Goal: Task Accomplishment & Management: Manage account settings

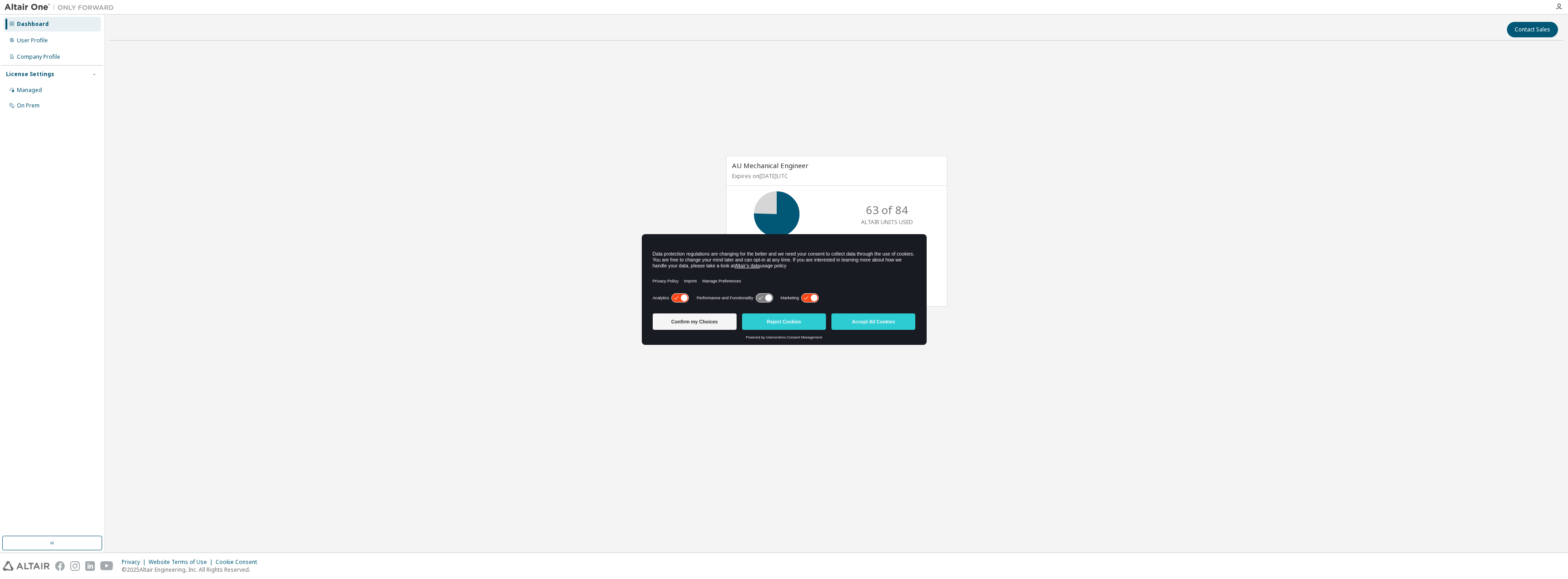
click at [883, 322] on button "Accept All Cookies" at bounding box center [873, 321] width 84 height 16
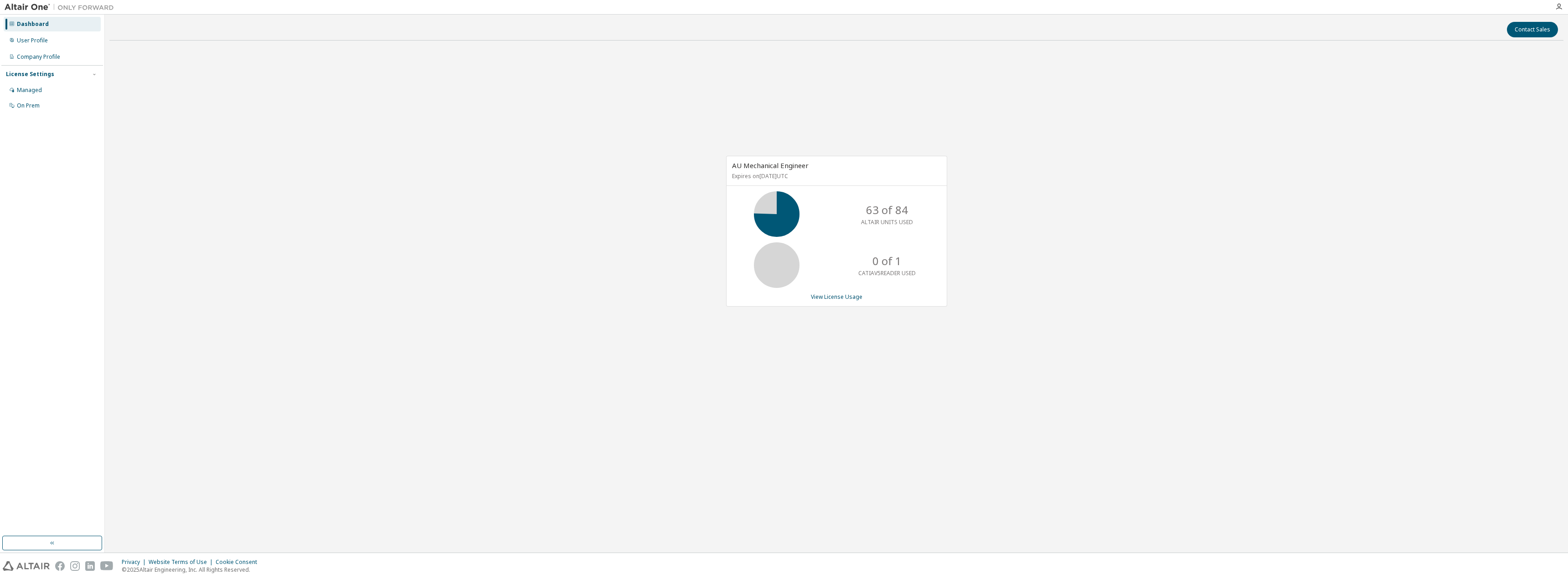
click at [777, 203] on icon at bounding box center [776, 213] width 23 height 23
click at [46, 41] on div "User Profile" at bounding box center [32, 41] width 31 height 7
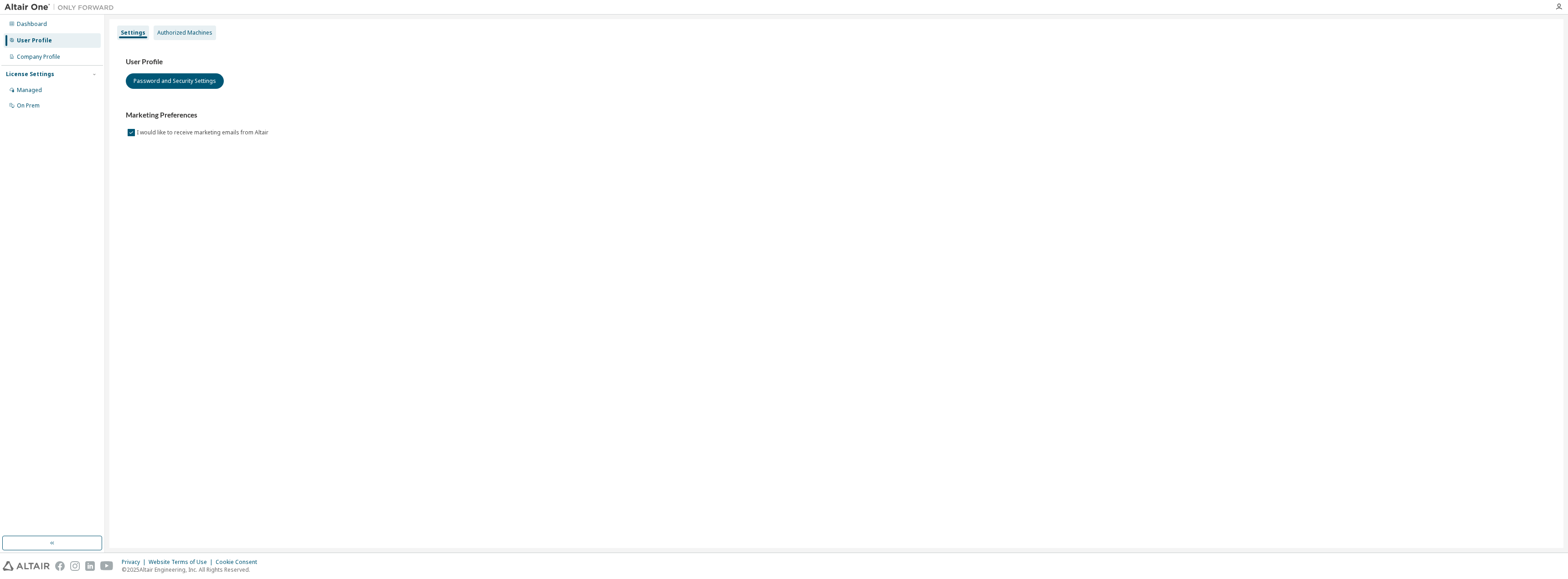
click at [168, 35] on div "Authorized Machines" at bounding box center [184, 33] width 55 height 7
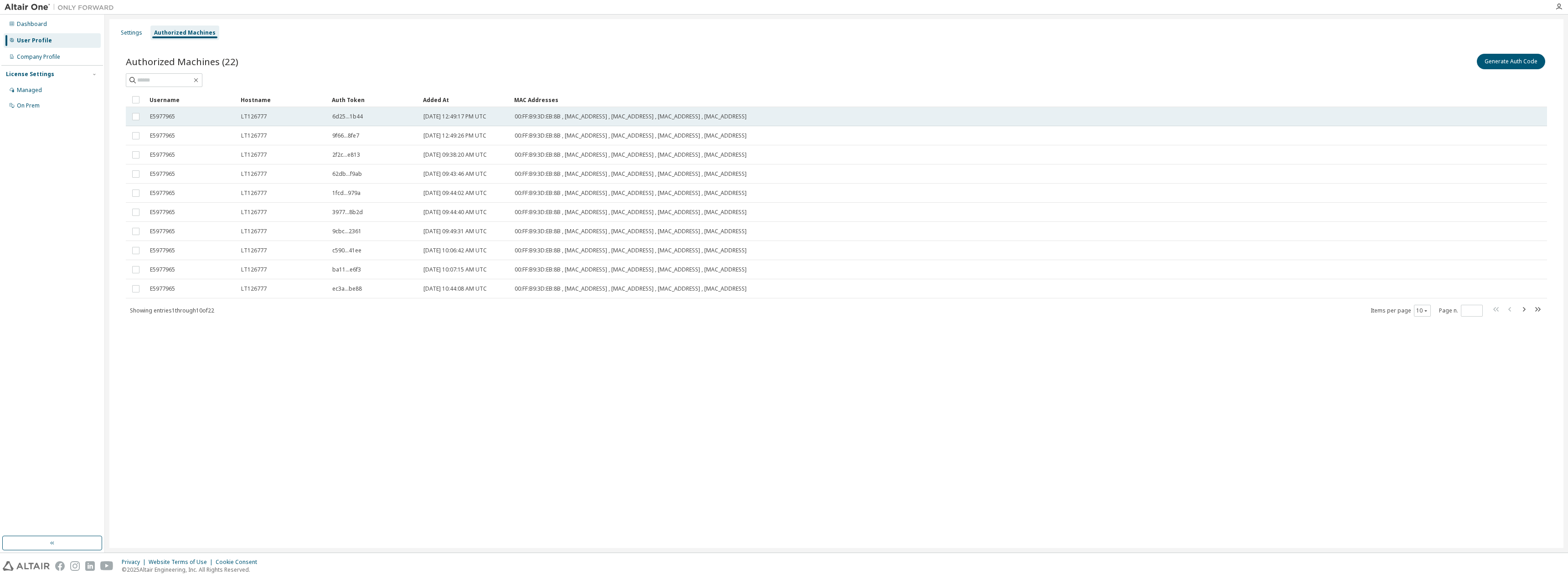
click at [168, 120] on span "E5977965" at bounding box center [162, 117] width 25 height 7
click at [252, 117] on span "LT126777" at bounding box center [254, 117] width 26 height 7
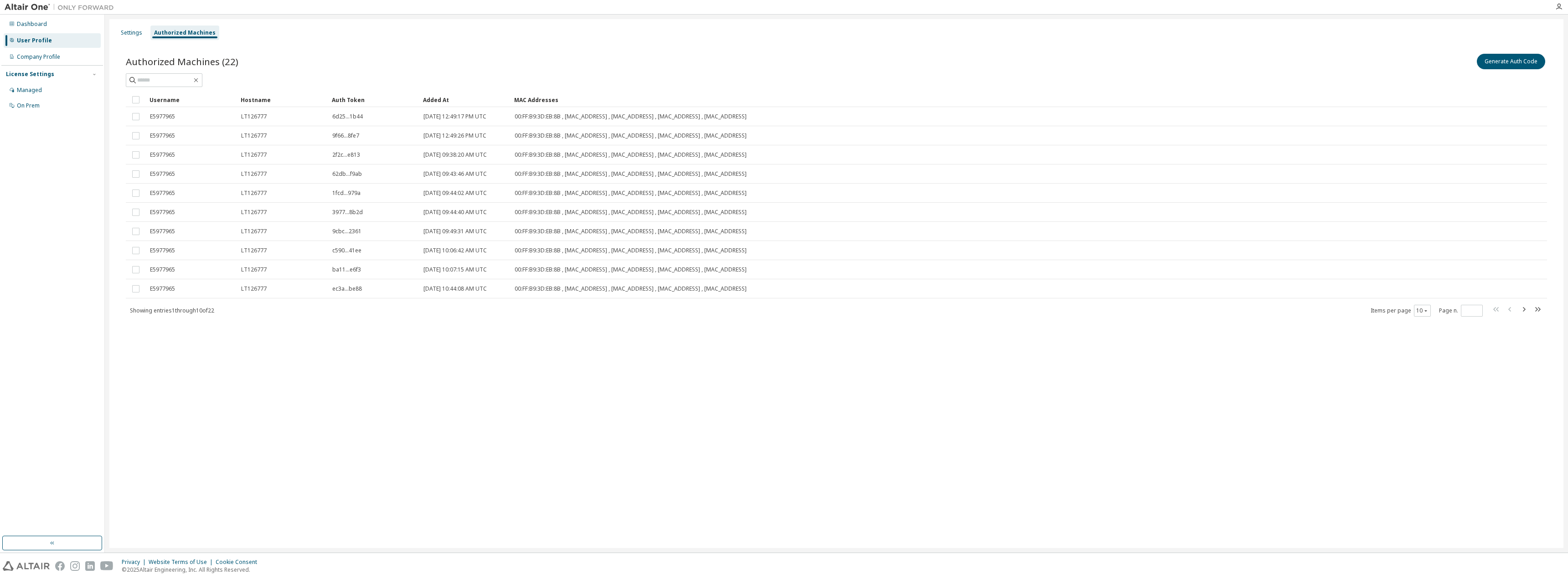
click at [253, 117] on span "LT126777" at bounding box center [254, 117] width 26 height 7
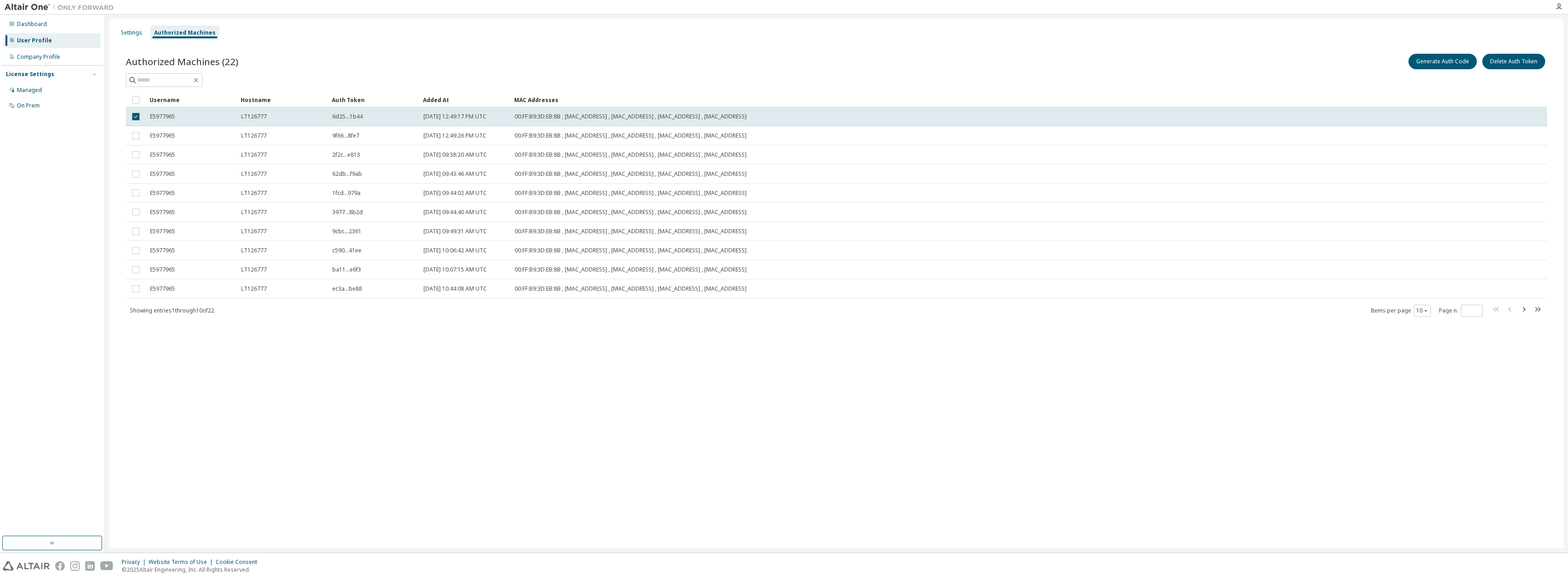
click at [835, 404] on div "Settings Authorized Machines Authorized Machines (22) Generate Auth Code Delete…" at bounding box center [836, 283] width 1454 height 529
drag, startPoint x: 340, startPoint y: 410, endPoint x: 336, endPoint y: 408, distance: 4.5
click at [340, 410] on div "Settings Authorized Machines Authorized Machines (22) Generate Auth Code Delete…" at bounding box center [836, 283] width 1454 height 529
click at [41, 59] on div "Company Profile" at bounding box center [38, 57] width 43 height 7
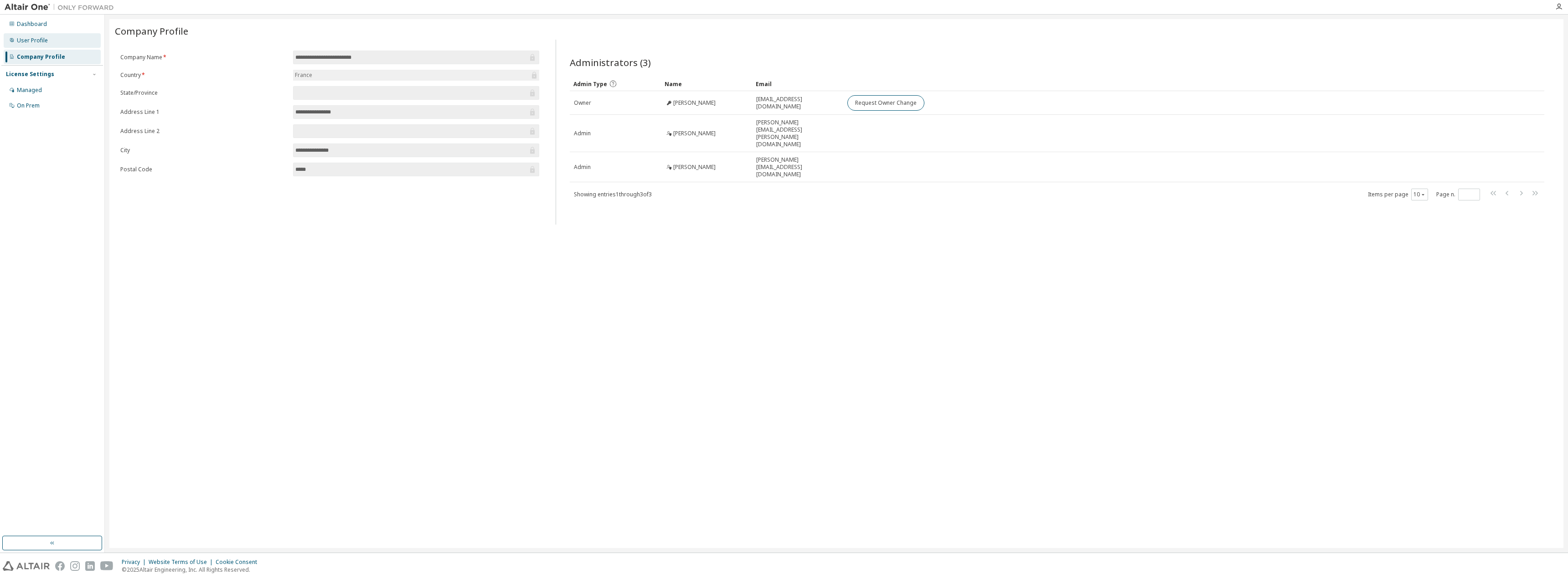
click at [36, 41] on div "User Profile" at bounding box center [32, 41] width 31 height 7
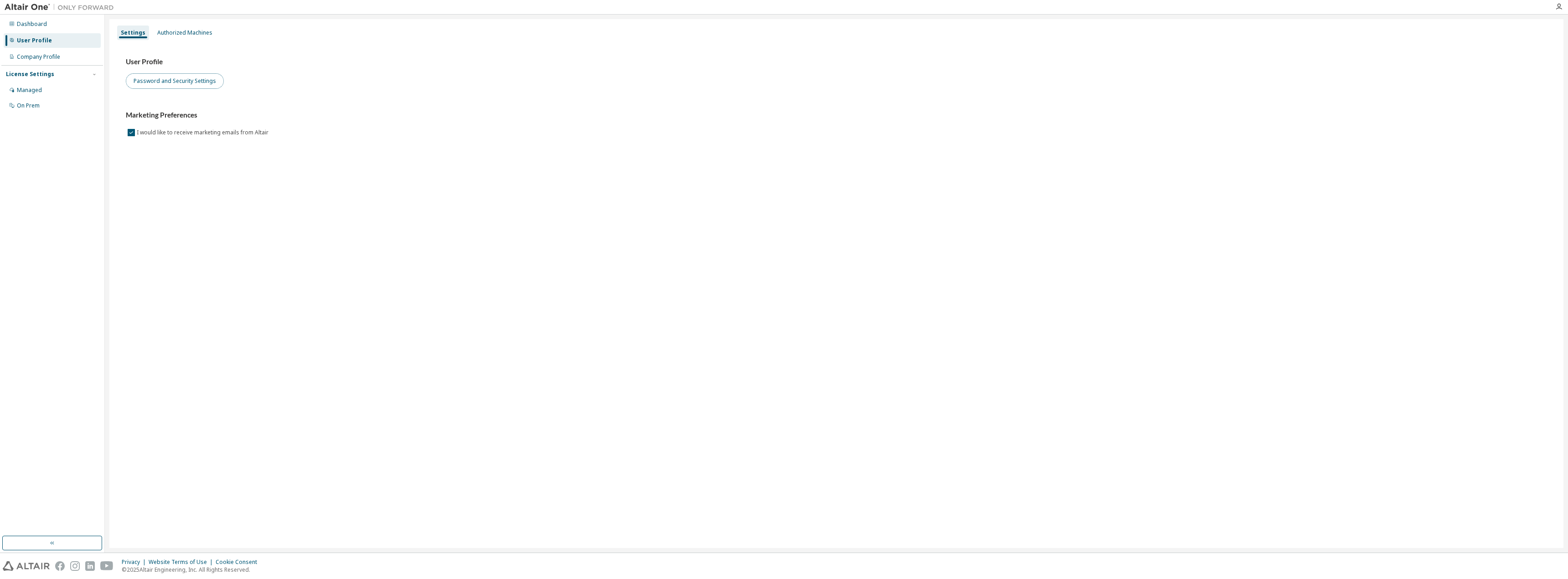
click at [167, 85] on button "Password and Security Settings" at bounding box center [175, 81] width 98 height 15
click at [173, 38] on div "Authorized Machines" at bounding box center [184, 33] width 63 height 15
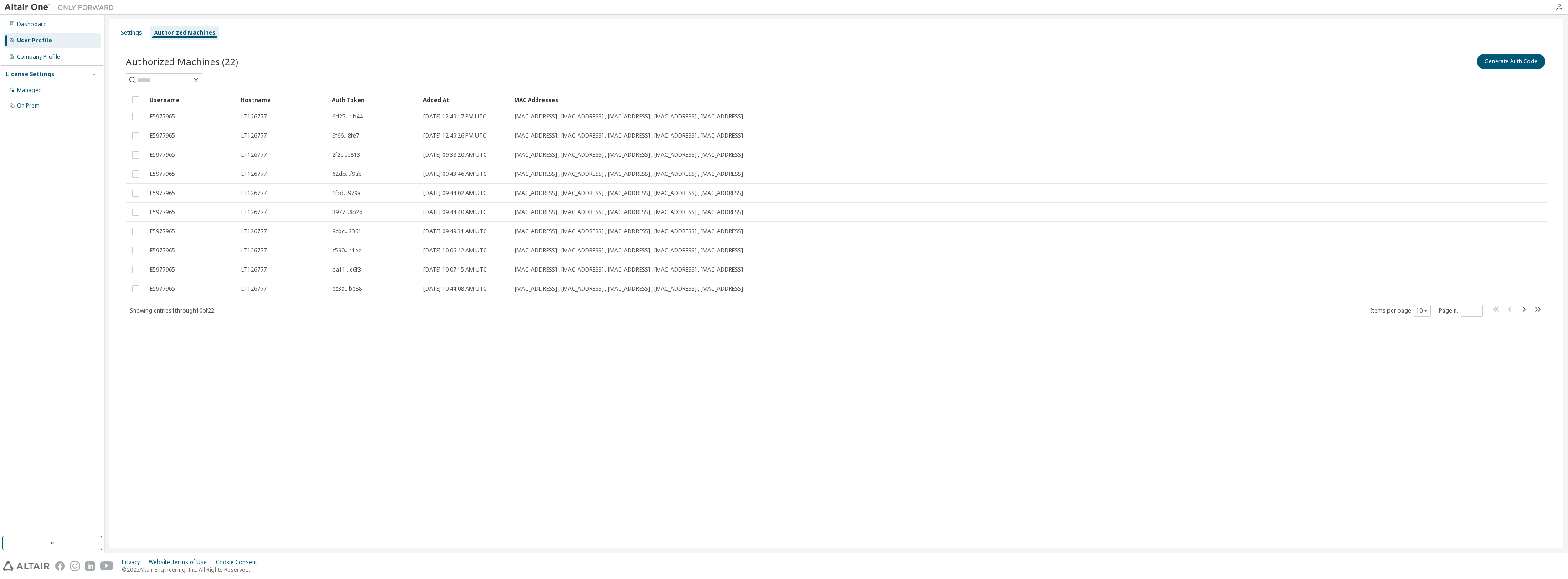
click at [1525, 310] on icon "button" at bounding box center [1524, 309] width 2 height 4
type input "*"
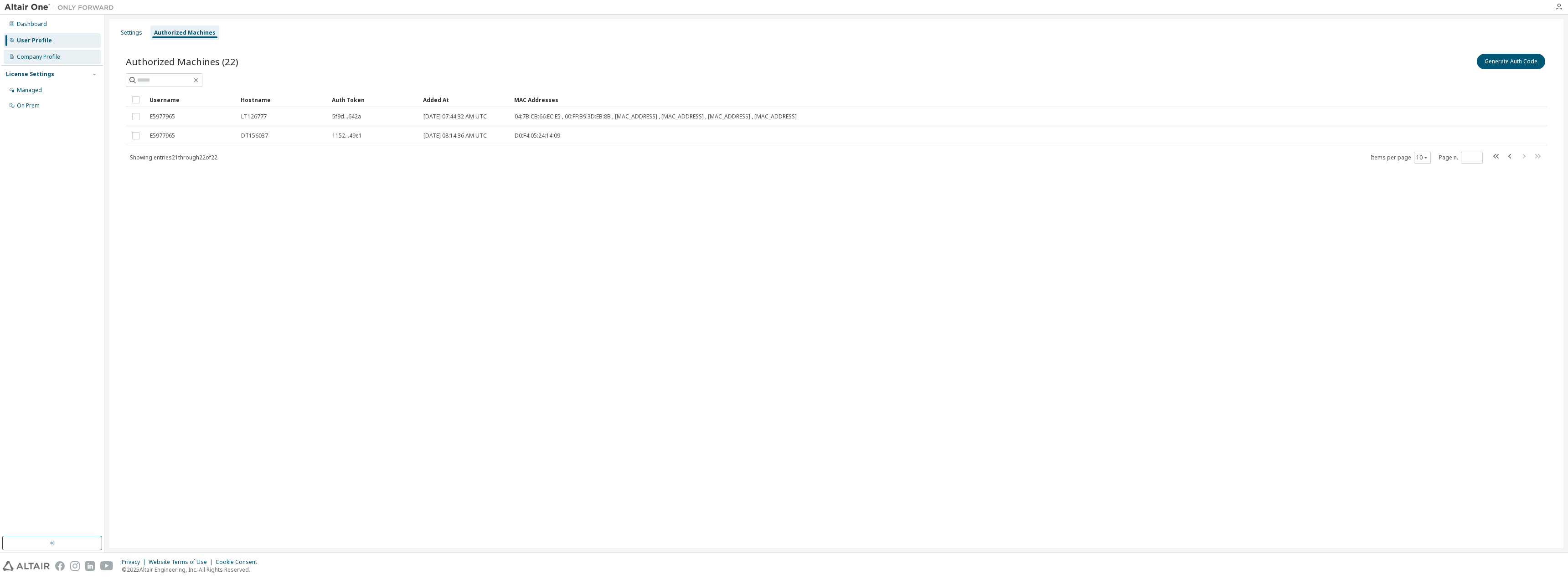
click at [44, 57] on div "Company Profile" at bounding box center [38, 57] width 43 height 7
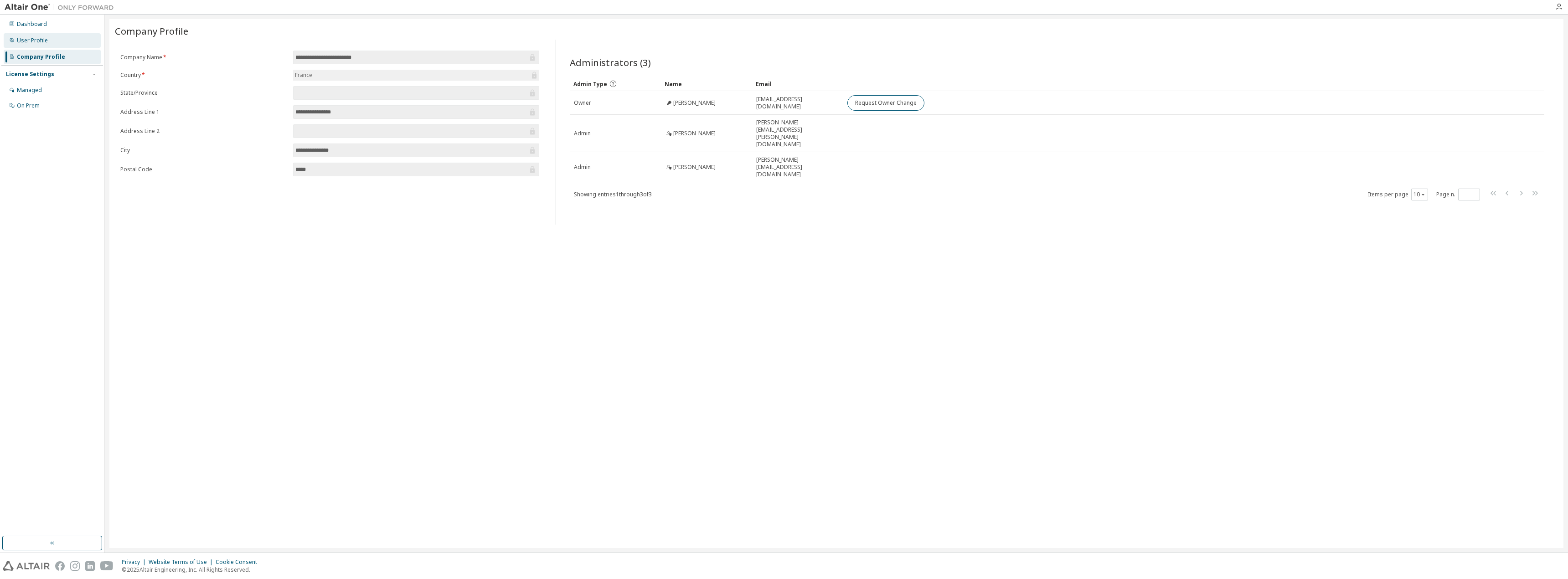
click at [34, 39] on div "User Profile" at bounding box center [32, 41] width 31 height 7
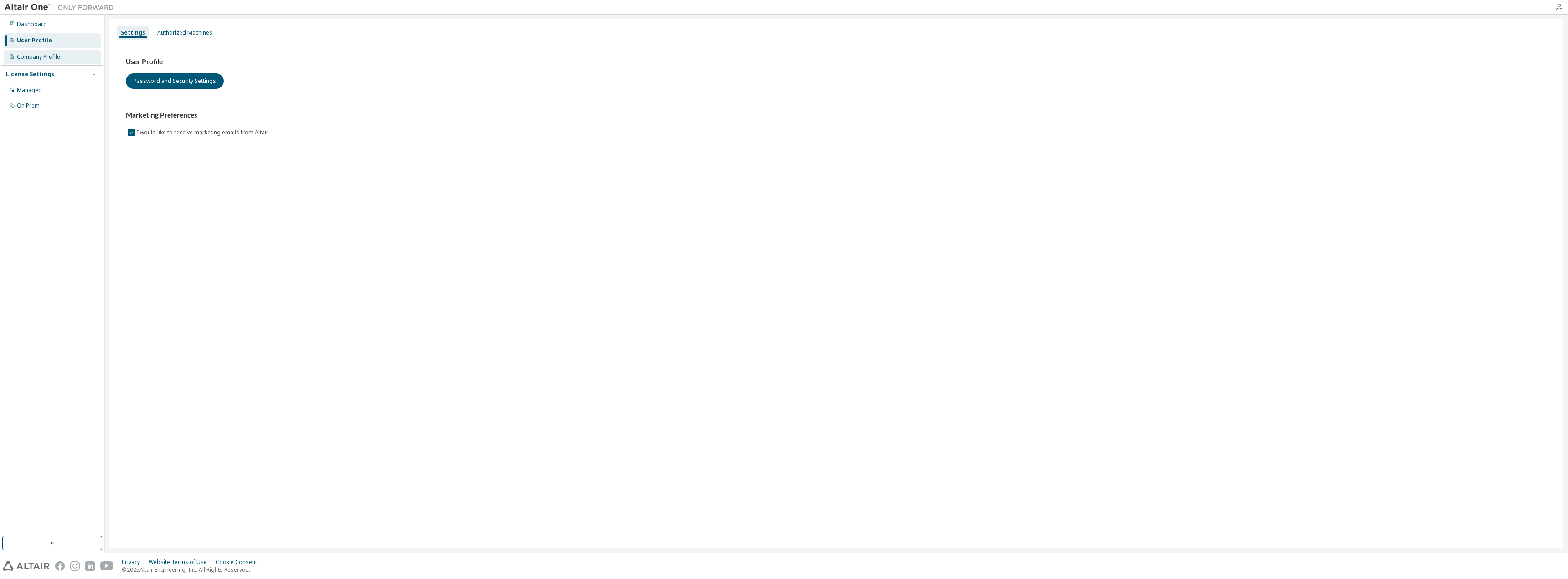
drag, startPoint x: 42, startPoint y: 54, endPoint x: 48, endPoint y: 55, distance: 6.1
click at [42, 54] on div "Company Profile" at bounding box center [38, 57] width 43 height 7
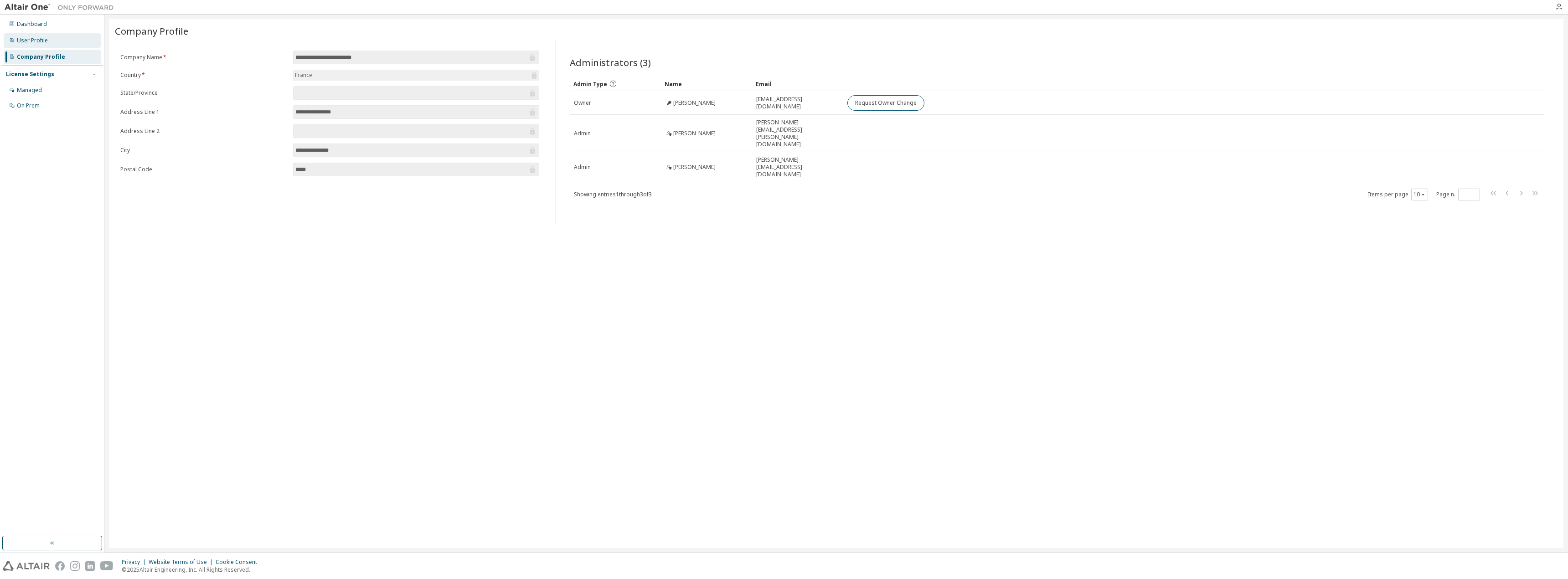
click at [26, 41] on div "User Profile" at bounding box center [32, 41] width 31 height 7
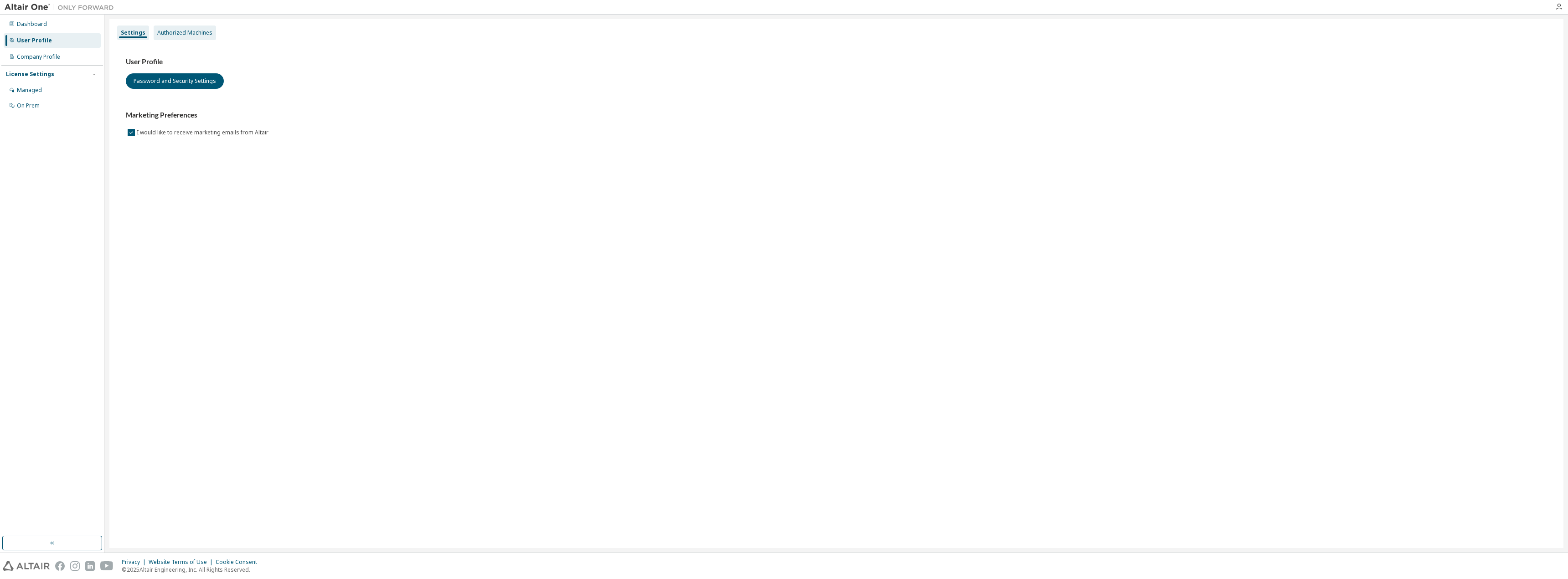
click at [170, 26] on div "Authorized Machines" at bounding box center [184, 33] width 63 height 15
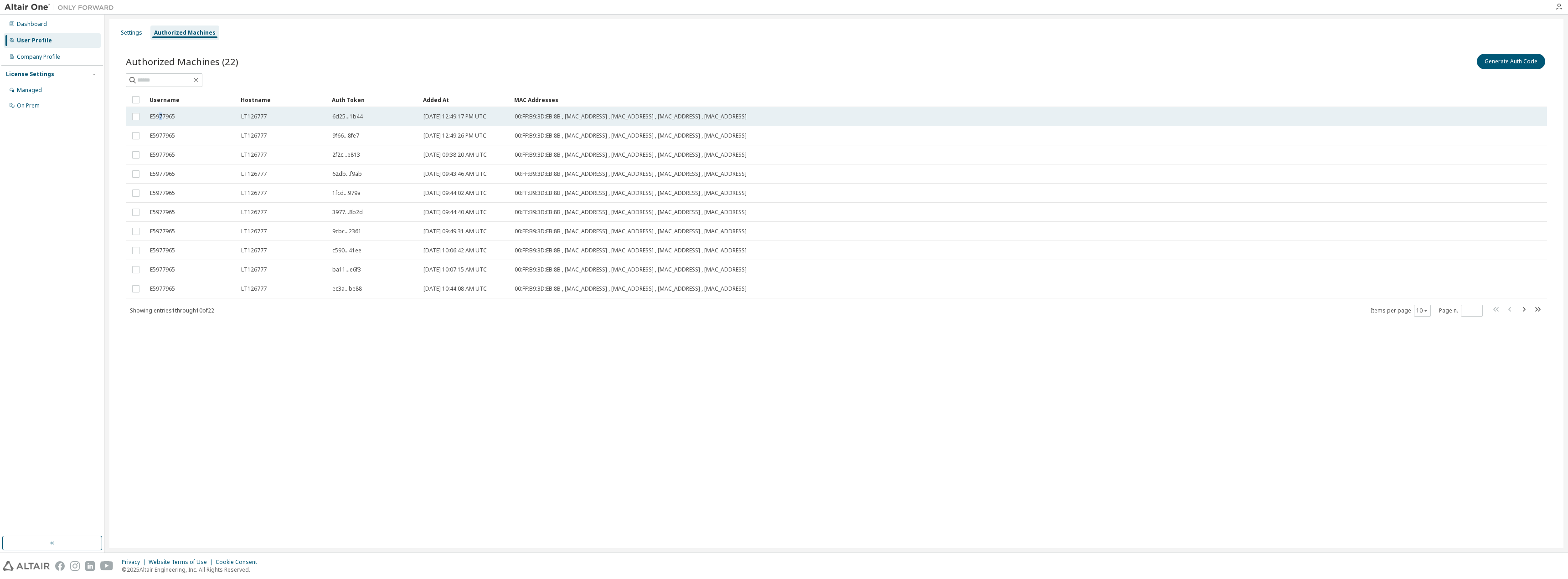
click at [162, 118] on span "E5977965" at bounding box center [162, 117] width 25 height 7
click at [250, 114] on span "LT126777" at bounding box center [254, 117] width 26 height 7
click at [516, 118] on span "00:FF:B9:3D:EB:8B , 00:05:9A:3C:7A:00 , F8:75:A4:9C:2D:8E , 5C:80:B6:F3:56:60 ,…" at bounding box center [630, 117] width 232 height 7
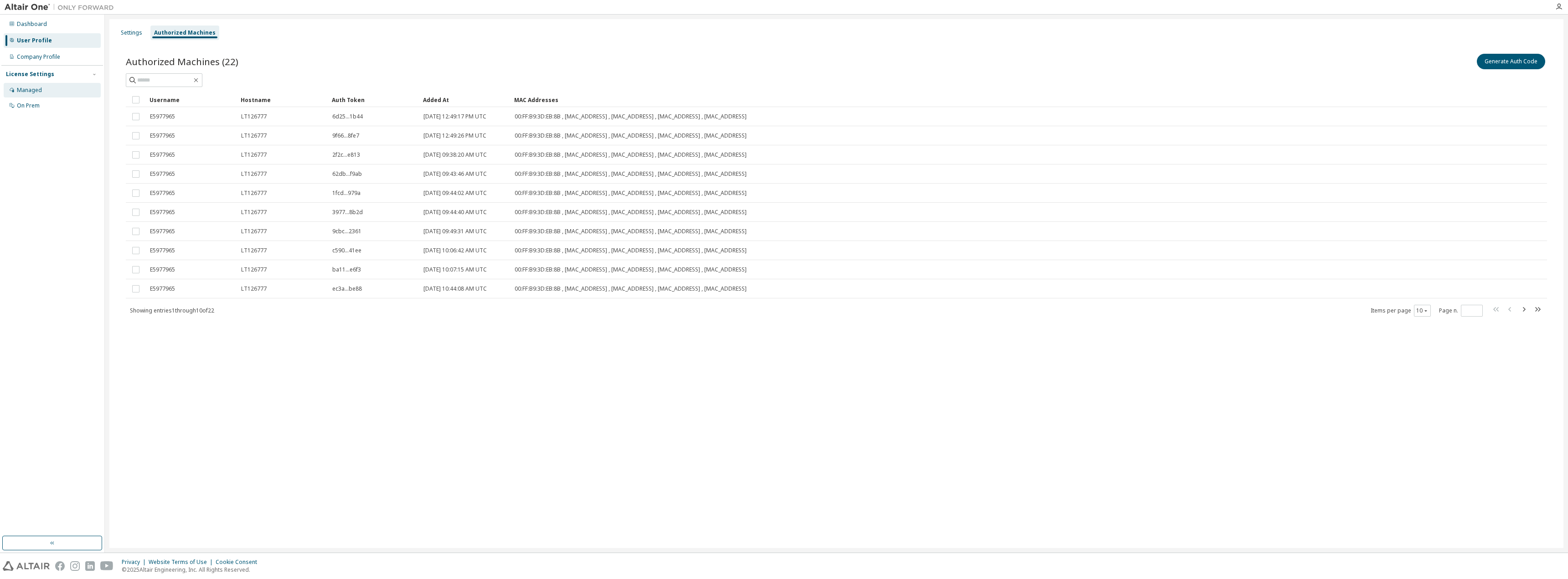
click at [37, 91] on div "Managed" at bounding box center [29, 90] width 25 height 7
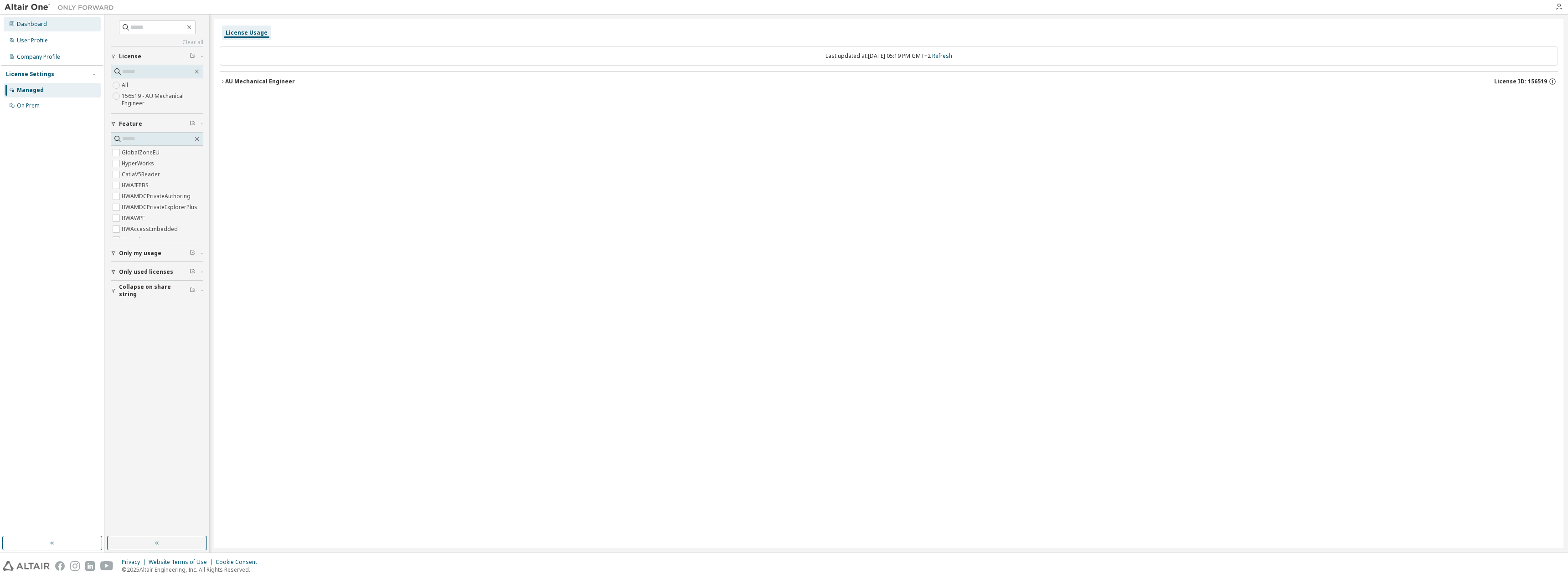
click at [37, 23] on div "Dashboard" at bounding box center [32, 24] width 30 height 7
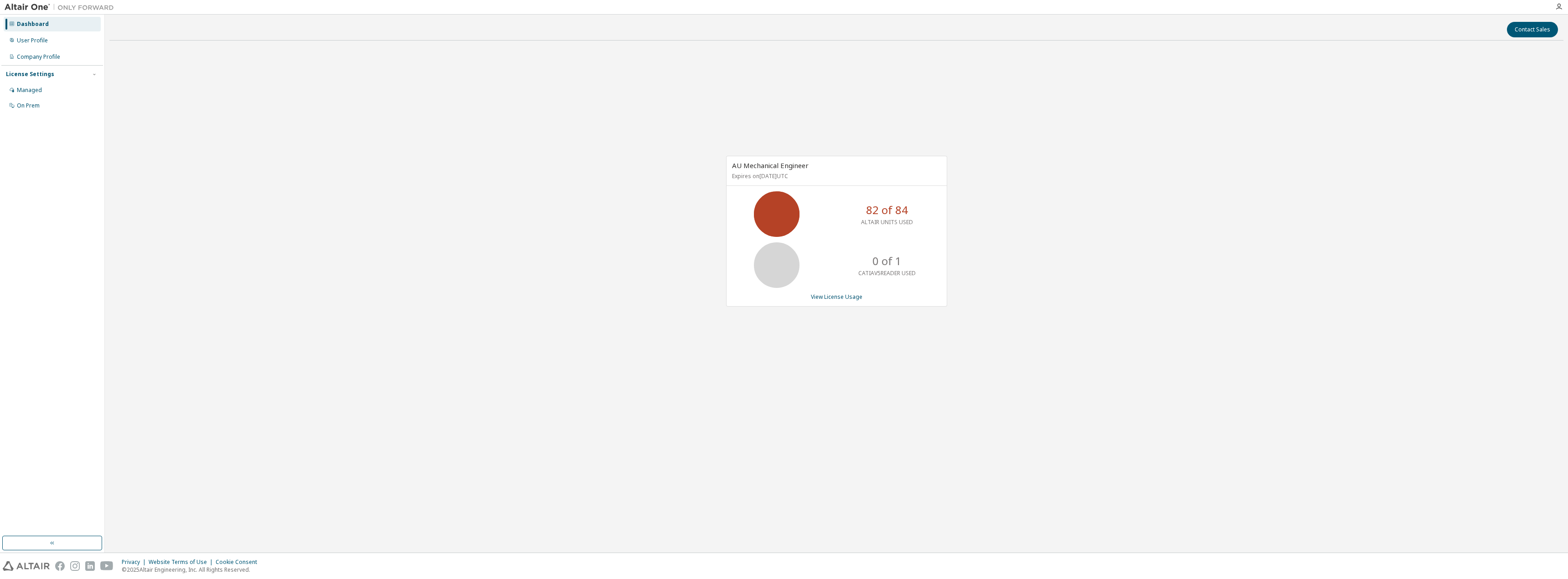
click at [769, 218] on icon at bounding box center [776, 213] width 23 height 23
click at [50, 41] on div "User Profile" at bounding box center [52, 41] width 97 height 15
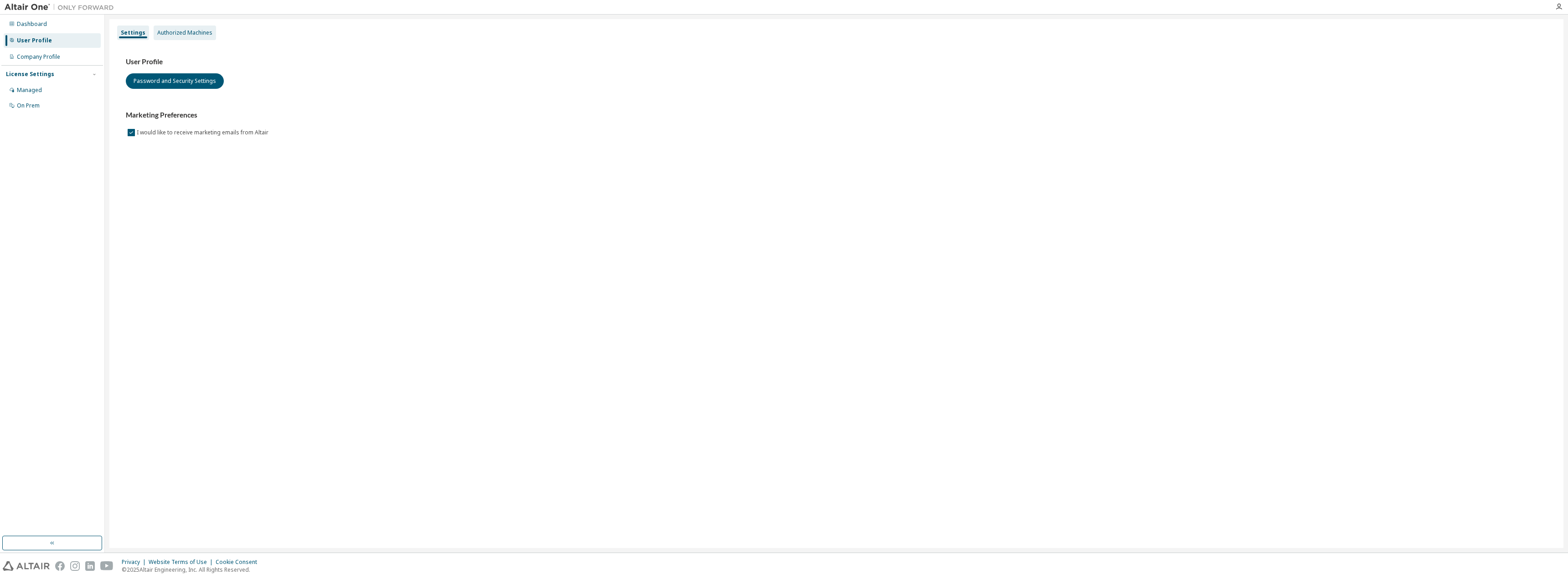
click at [167, 32] on div "Authorized Machines" at bounding box center [184, 33] width 55 height 7
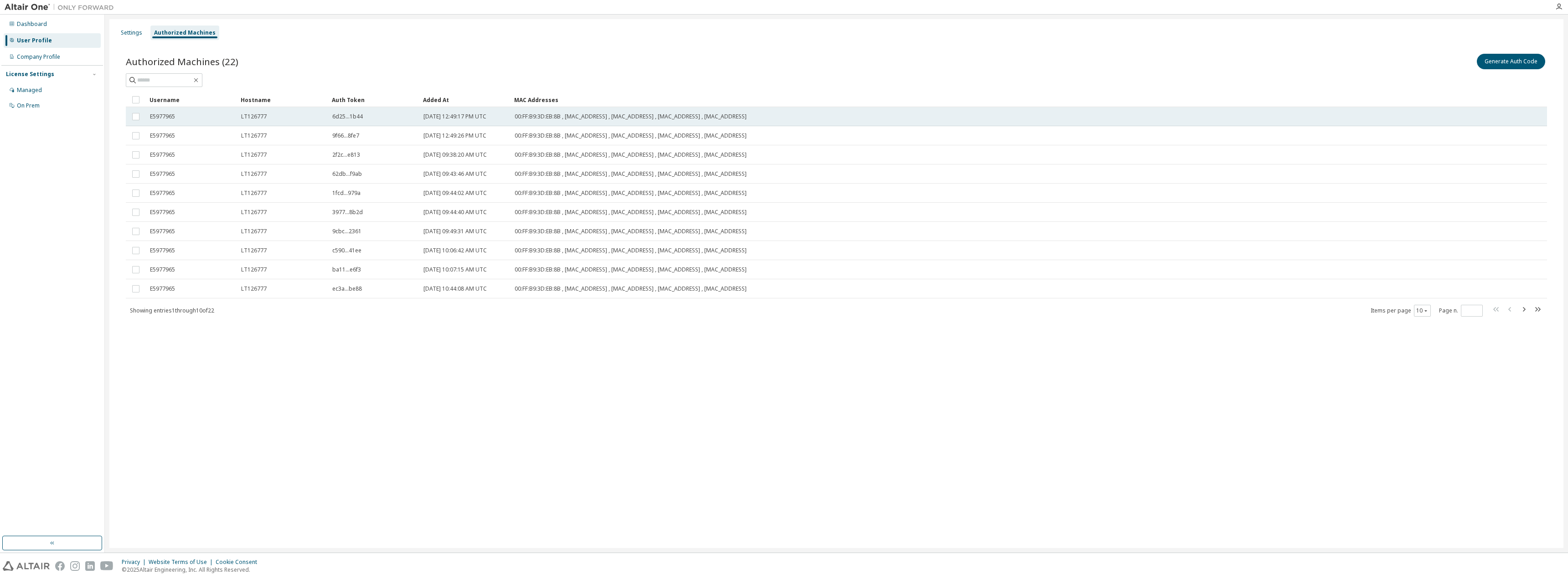
click at [248, 115] on span "LT126777" at bounding box center [254, 117] width 26 height 7
click at [37, 109] on div "On Prem" at bounding box center [52, 106] width 97 height 15
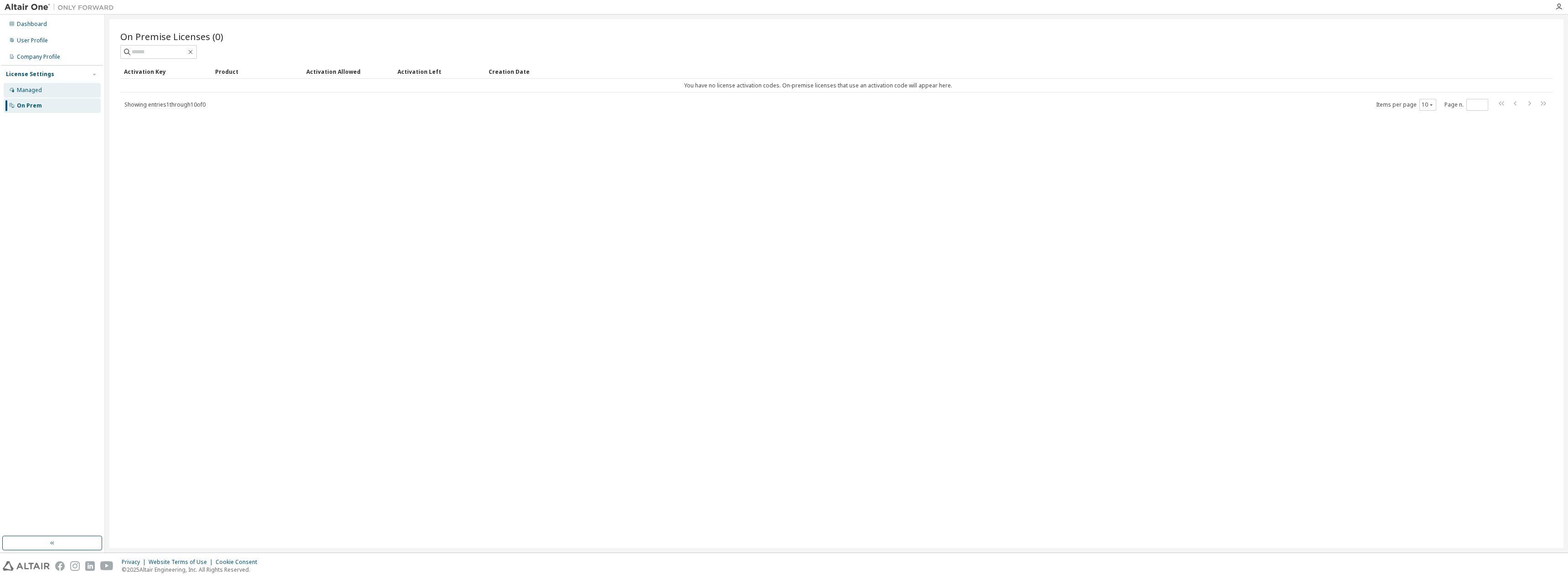
click at [41, 90] on div "Managed" at bounding box center [29, 90] width 25 height 7
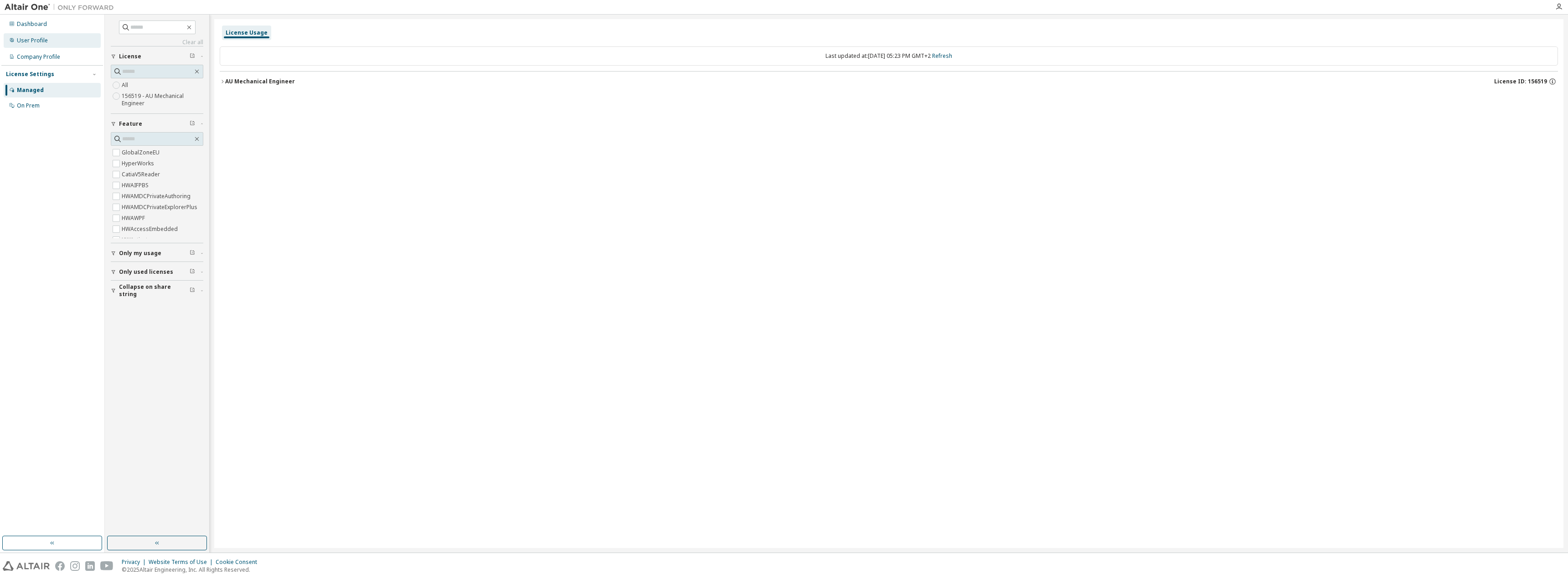
click at [38, 44] on div "User Profile" at bounding box center [32, 41] width 31 height 7
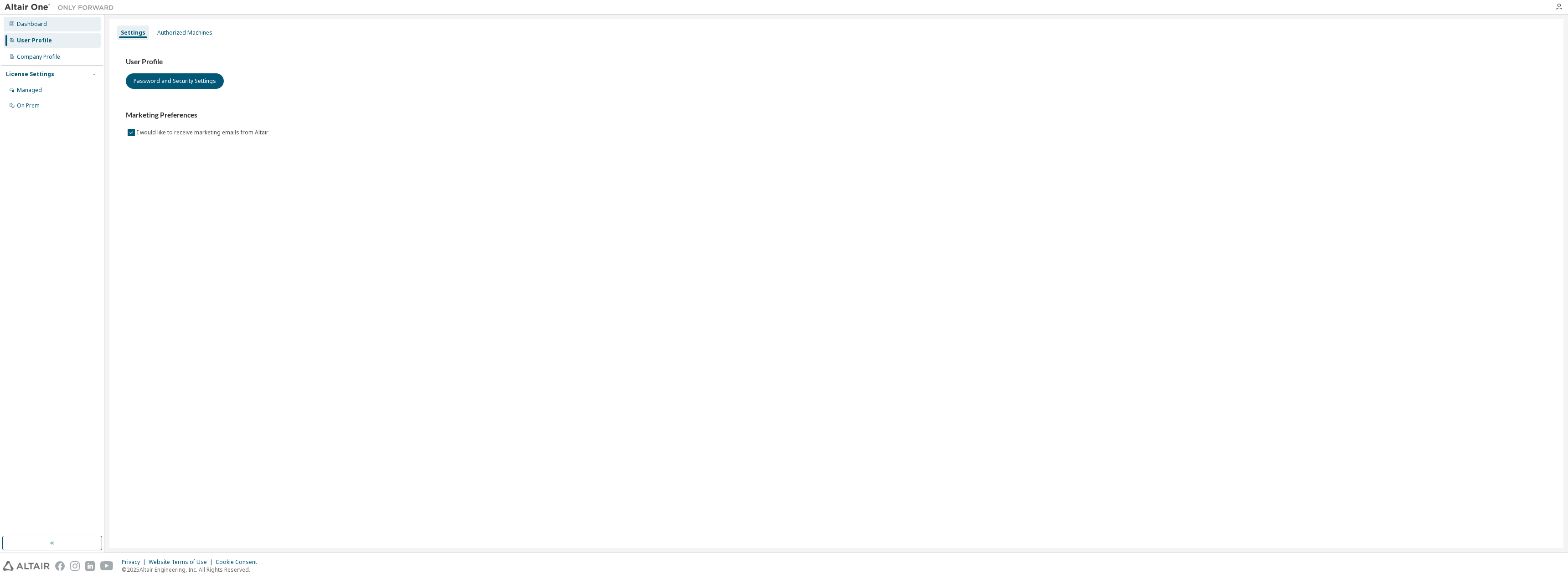
click at [27, 23] on div "Dashboard" at bounding box center [32, 24] width 30 height 7
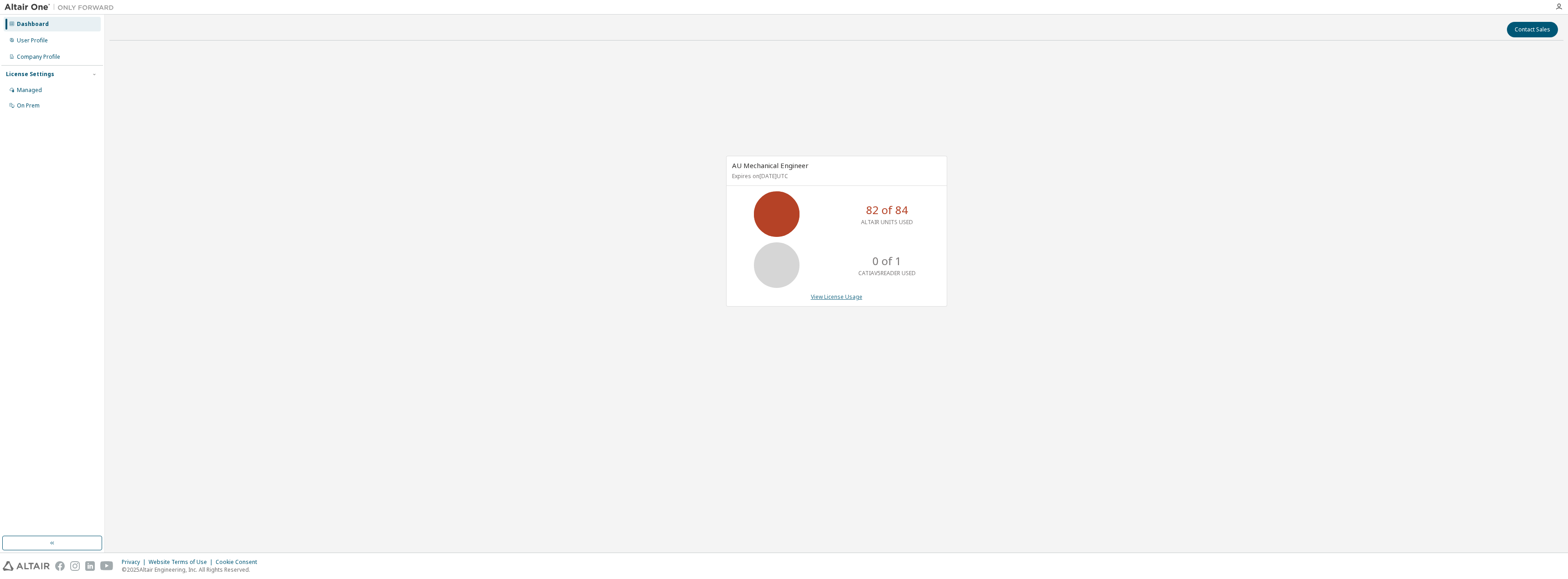
click at [844, 298] on link "View License Usage" at bounding box center [836, 297] width 52 height 8
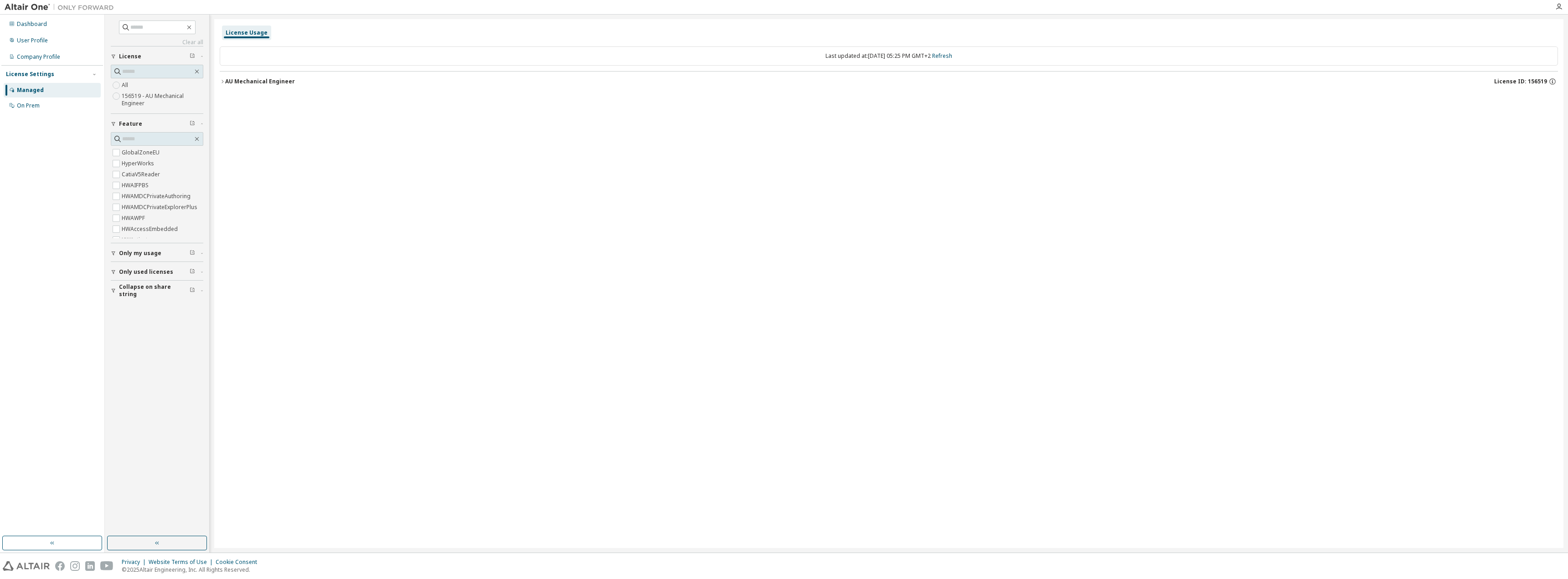
click at [162, 97] on label "156519 - AU Mechanical Engineer" at bounding box center [163, 100] width 82 height 18
click at [275, 83] on div "AU Mechanical Engineer" at bounding box center [260, 81] width 70 height 7
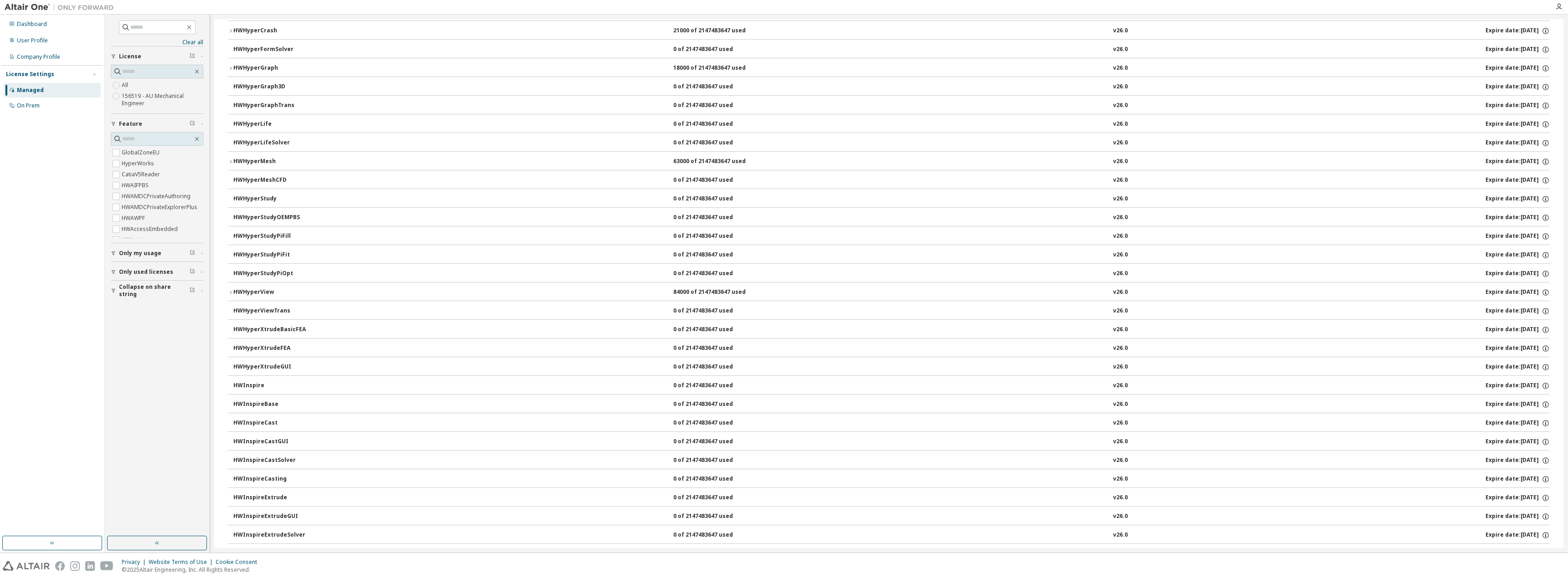
scroll to position [1594, 0]
click at [41, 35] on div "User Profile" at bounding box center [52, 41] width 97 height 15
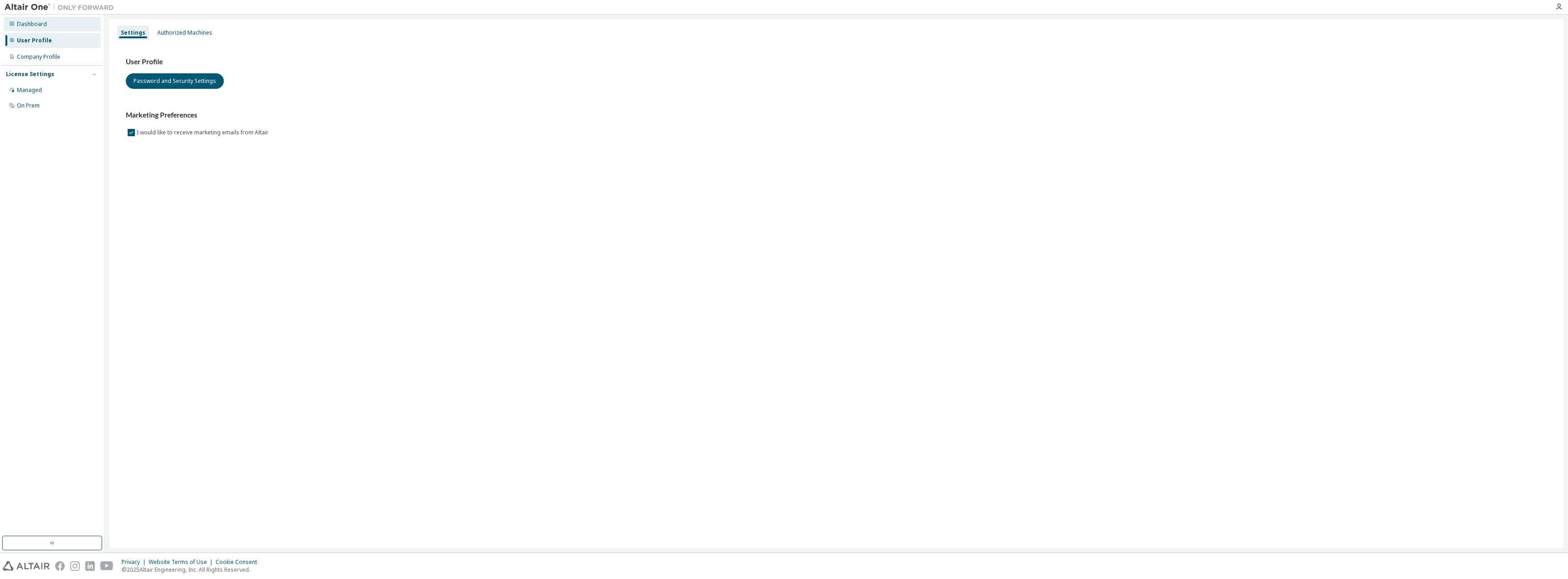
click at [45, 21] on div "Dashboard" at bounding box center [32, 24] width 30 height 7
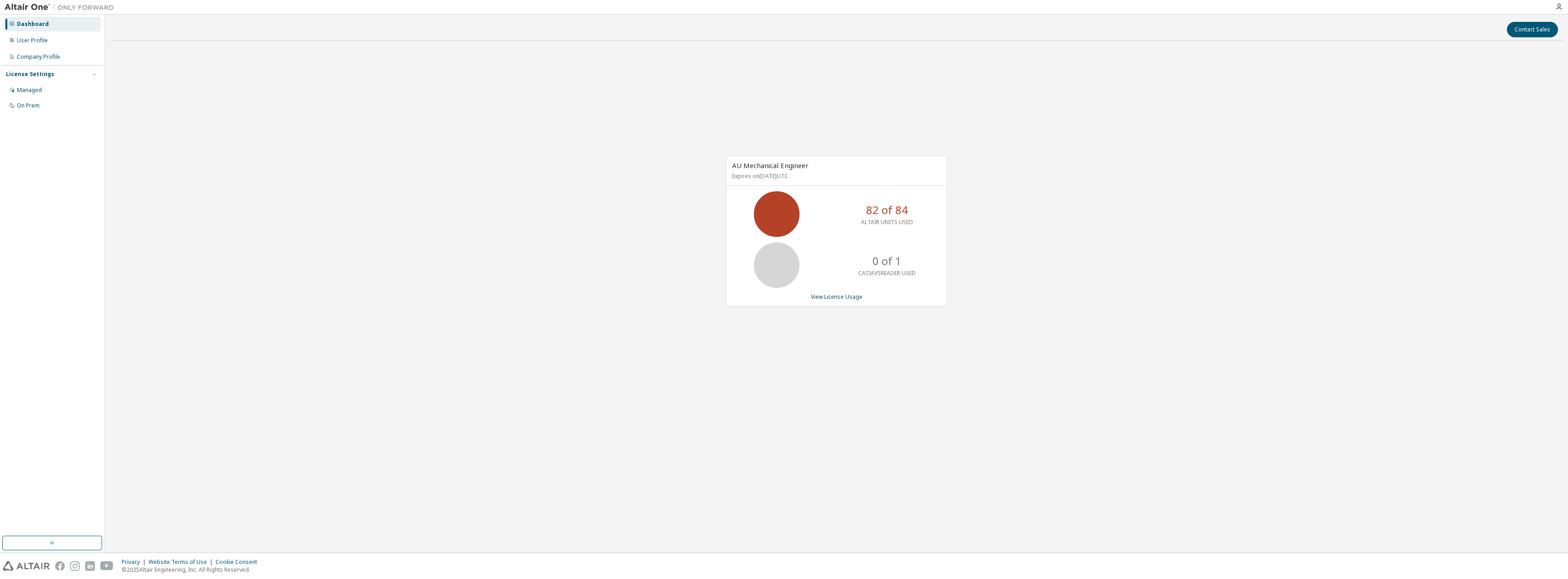
click at [20, 10] on img at bounding box center [61, 7] width 114 height 9
